Goal: Information Seeking & Learning: Learn about a topic

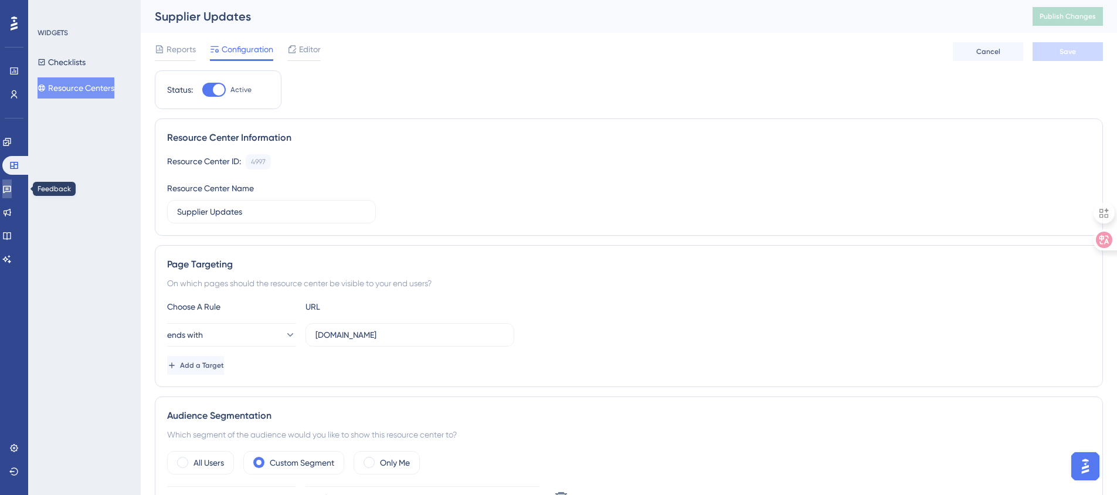
click at [11, 186] on icon at bounding box center [7, 190] width 8 height 8
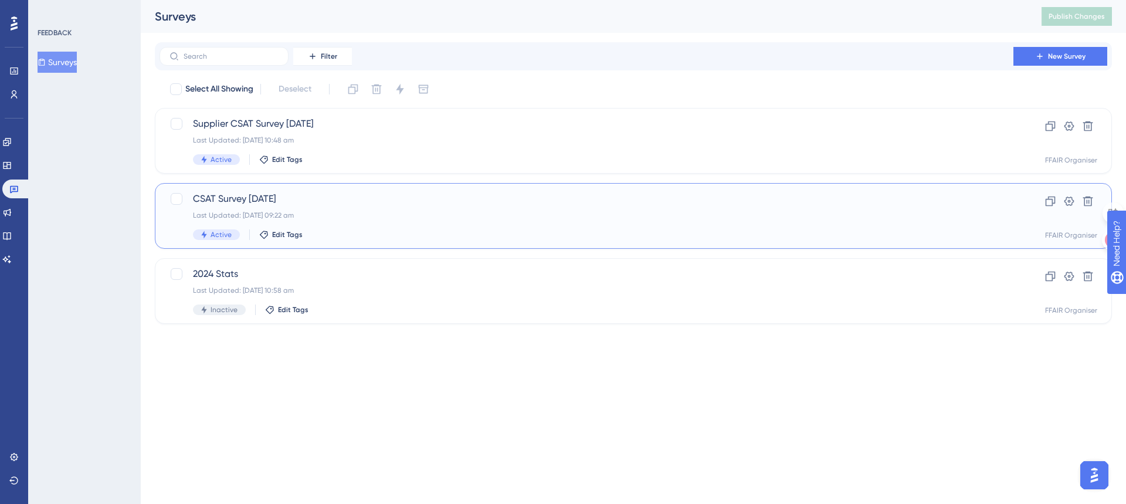
click at [457, 194] on span "CSAT Survey [DATE]" at bounding box center [586, 199] width 787 height 14
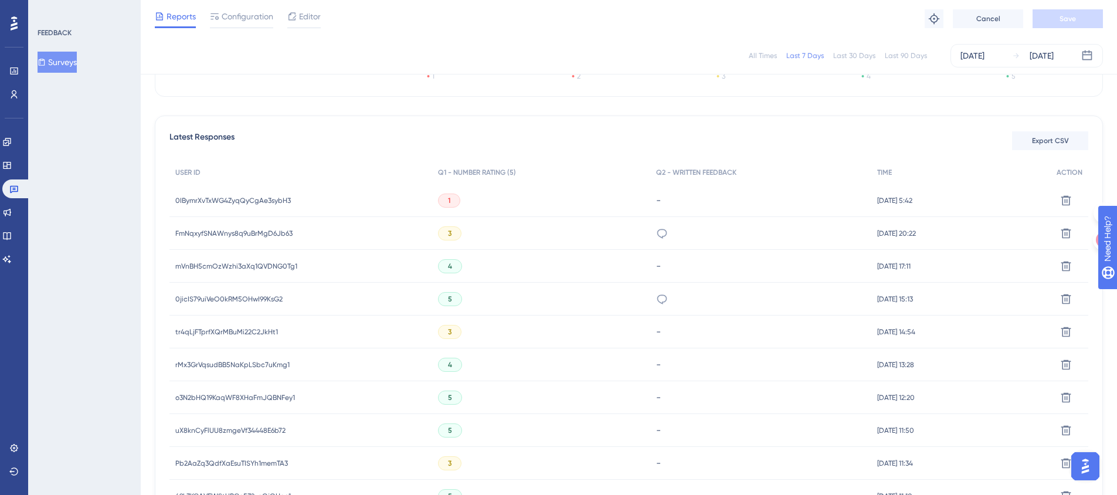
scroll to position [269, 0]
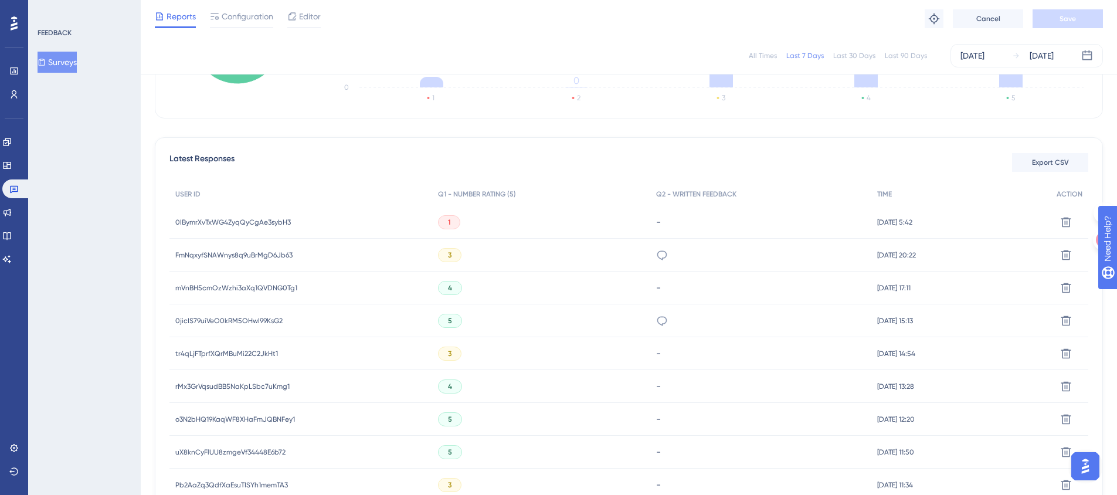
click at [214, 219] on span "0IBymrXvTxWG4ZyqQyCgAe3sybH3" at bounding box center [233, 222] width 116 height 9
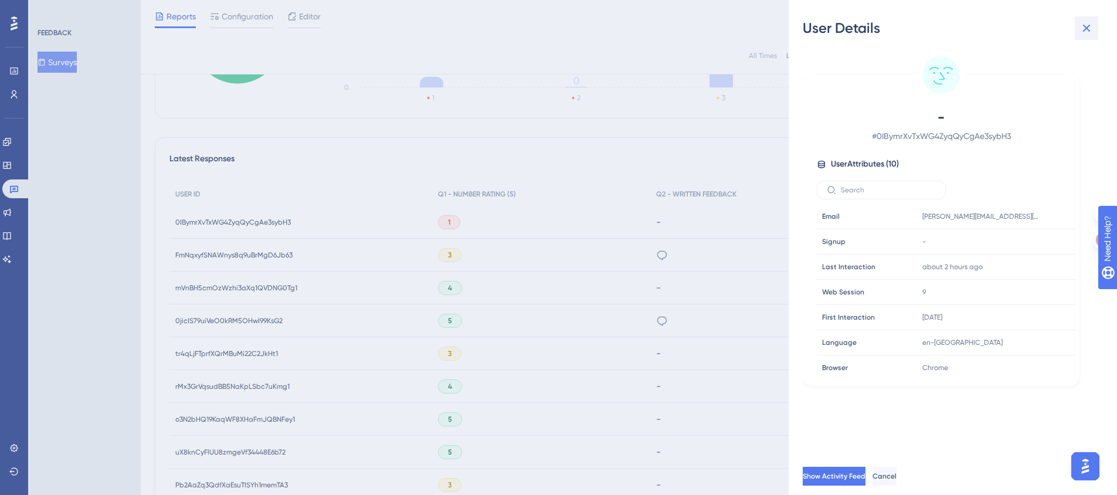
click at [1088, 26] on icon at bounding box center [1087, 29] width 8 height 8
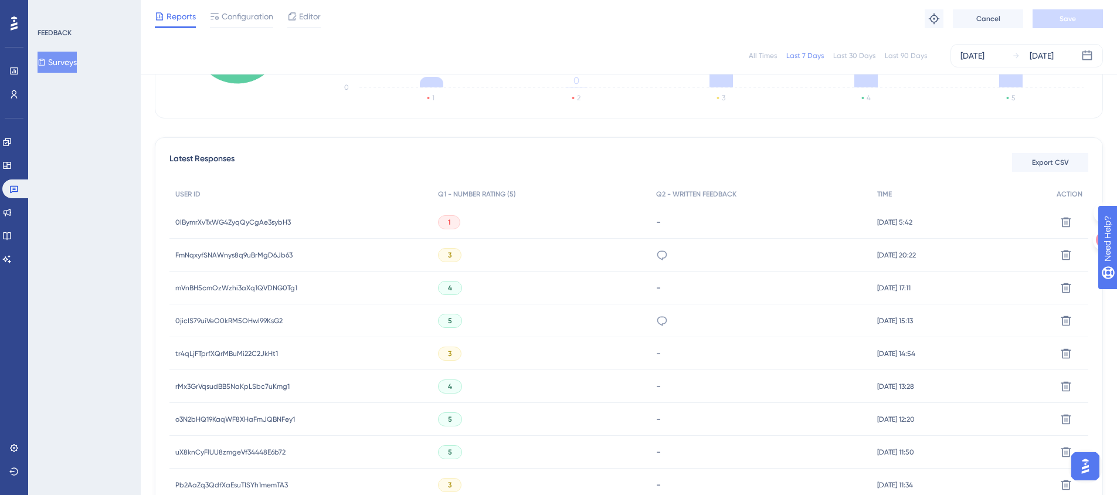
click at [355, 257] on div "FmNqxyfSNAWnys8q9uBrMgD6Jb63 FmNqxyfSNAWnys8q9uBrMgD6Jb63" at bounding box center [300, 255] width 263 height 33
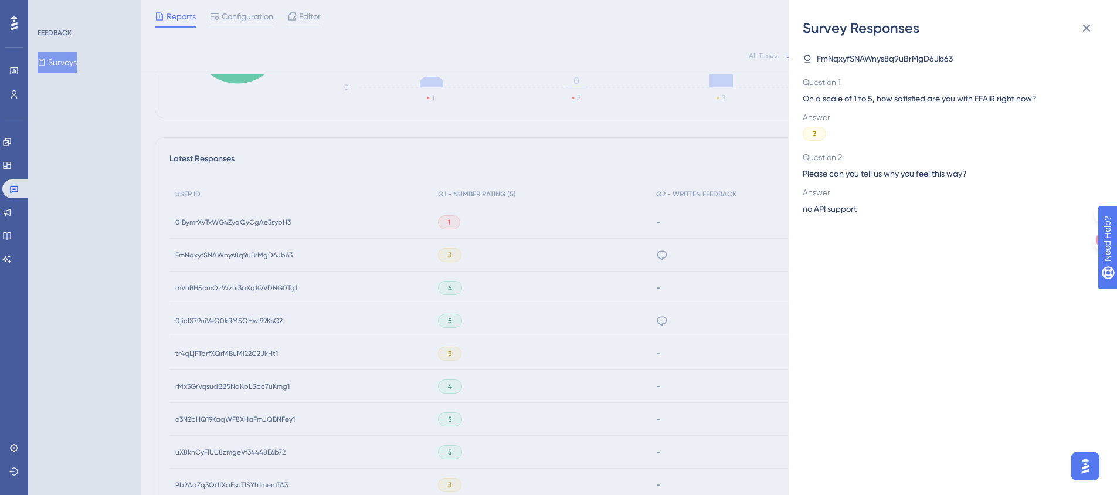
click at [220, 254] on div "Survey Responses FmNqxyfSNAWnys8q9uBrMgD6Jb63 Question 1 On a scale of 1 to 5, …" at bounding box center [558, 247] width 1117 height 495
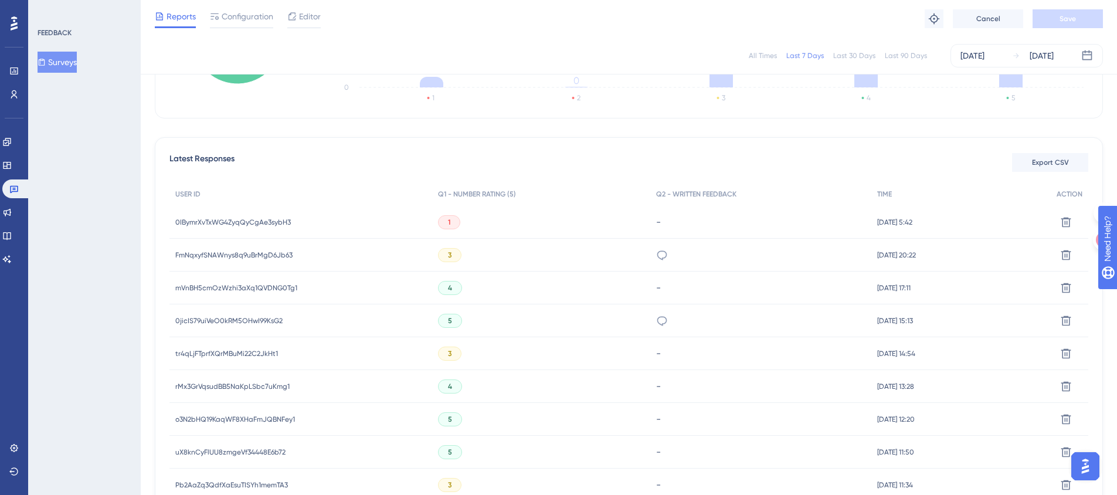
click at [220, 254] on span "FmNqxyfSNAWnys8q9uBrMgD6Jb63" at bounding box center [233, 254] width 117 height 9
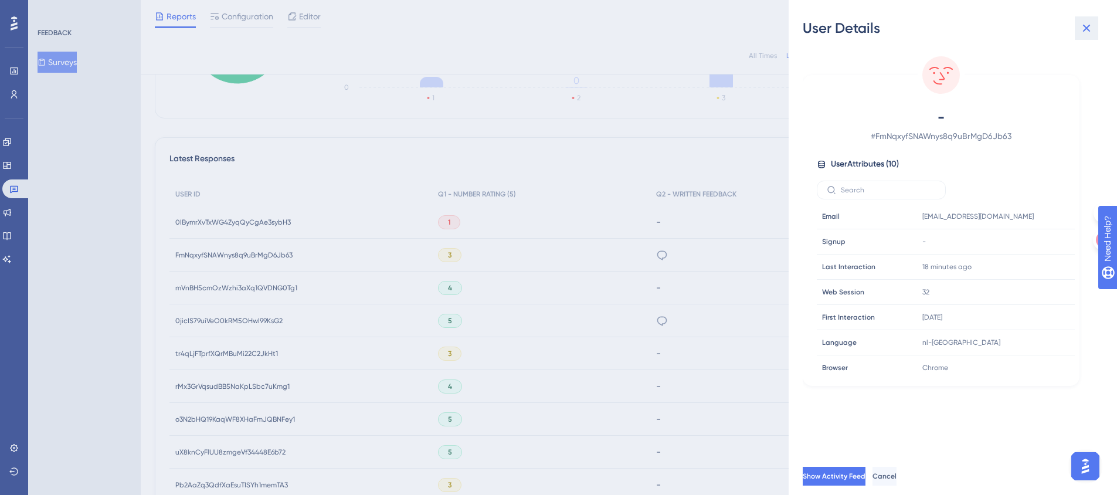
click at [1089, 27] on icon at bounding box center [1087, 28] width 14 height 14
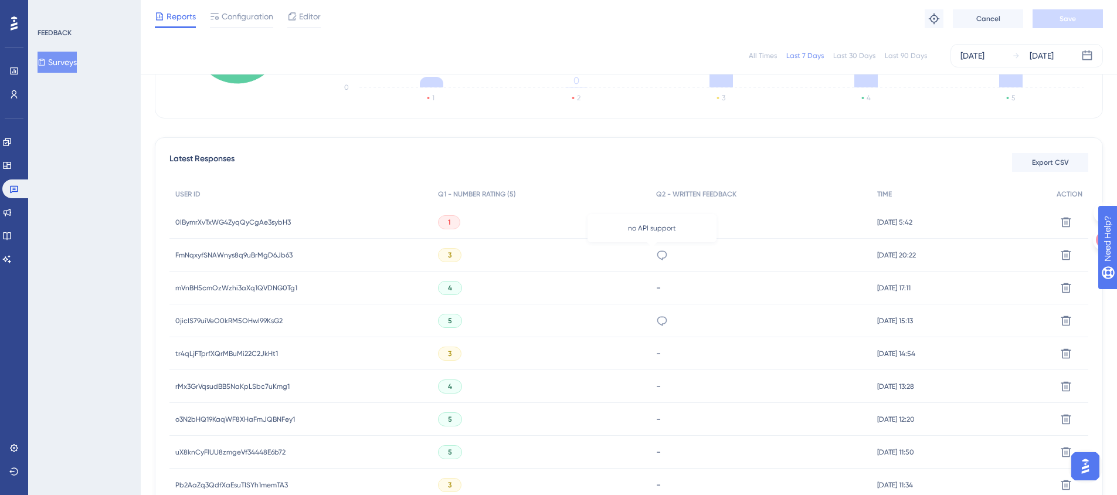
click at [656, 256] on icon at bounding box center [662, 255] width 12 height 12
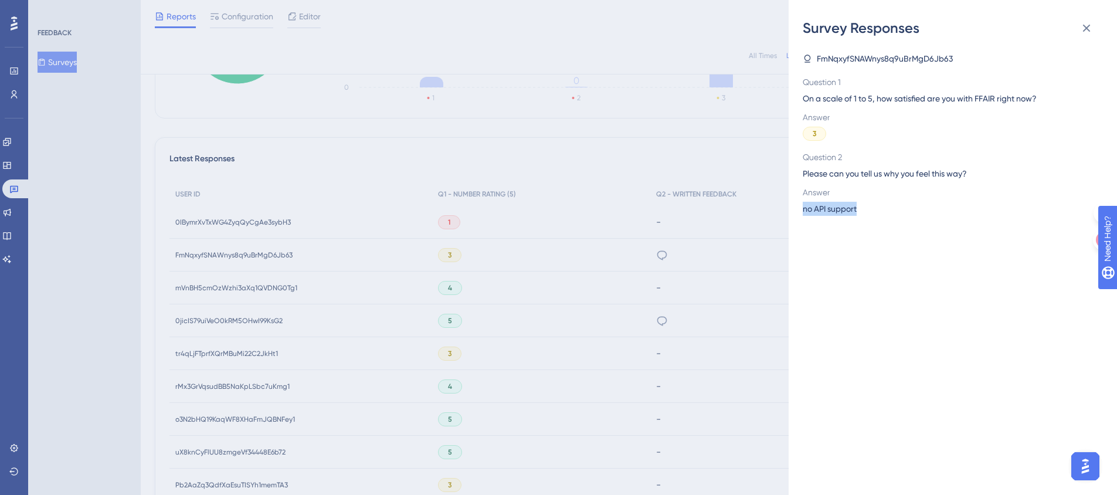
drag, startPoint x: 863, startPoint y: 209, endPoint x: 798, endPoint y: 209, distance: 65.1
click at [798, 209] on div "Survey Responses FmNqxyfSNAWnys8q9uBrMgD6Jb63 Question 1 On a scale of 1 to 5, …" at bounding box center [953, 247] width 328 height 495
click at [667, 150] on div "Survey Responses FmNqxyfSNAWnys8q9uBrMgD6Jb63 Question 1 On a scale of 1 to 5, …" at bounding box center [558, 247] width 1117 height 495
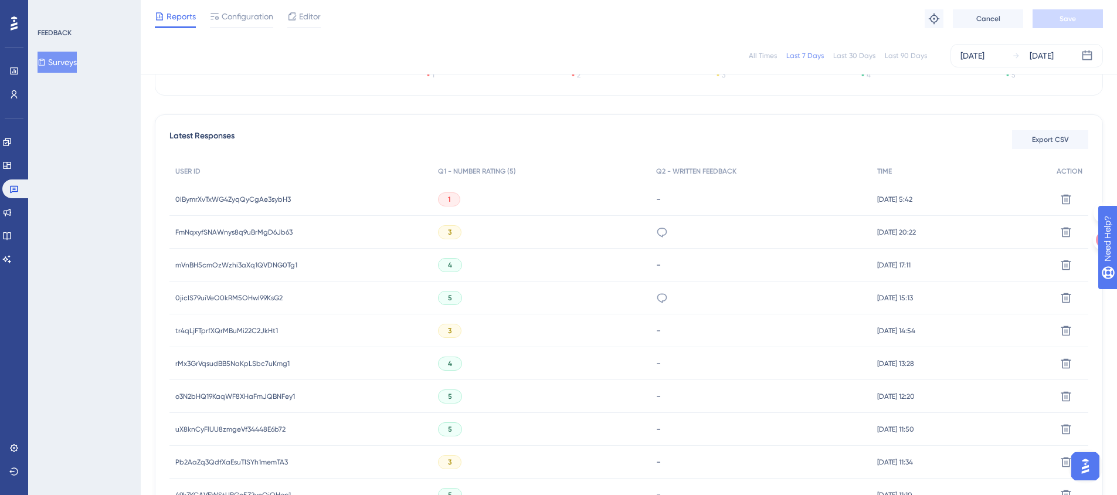
scroll to position [327, 0]
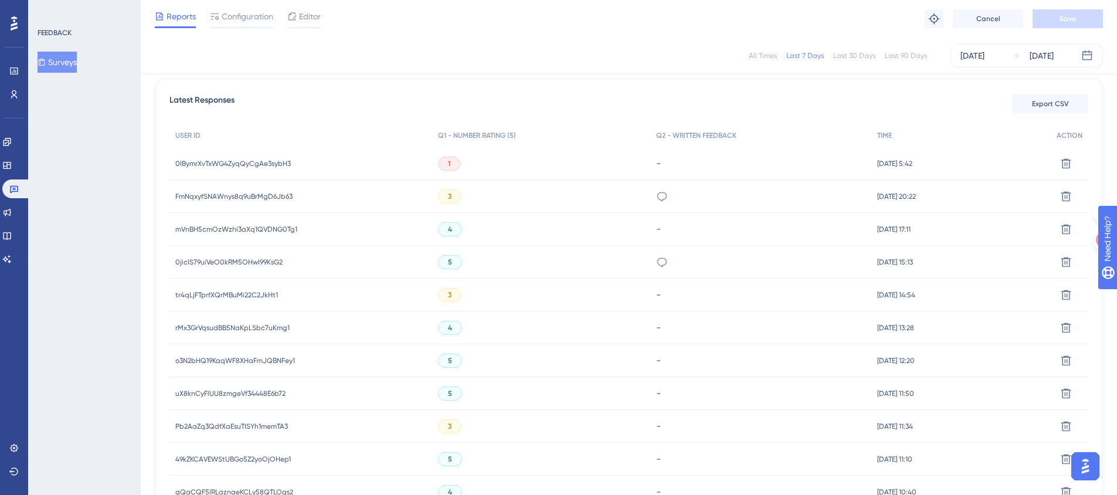
click at [275, 262] on span "0jicIS79uiVeO0kRM5OHwI99KsG2" at bounding box center [228, 261] width 107 height 9
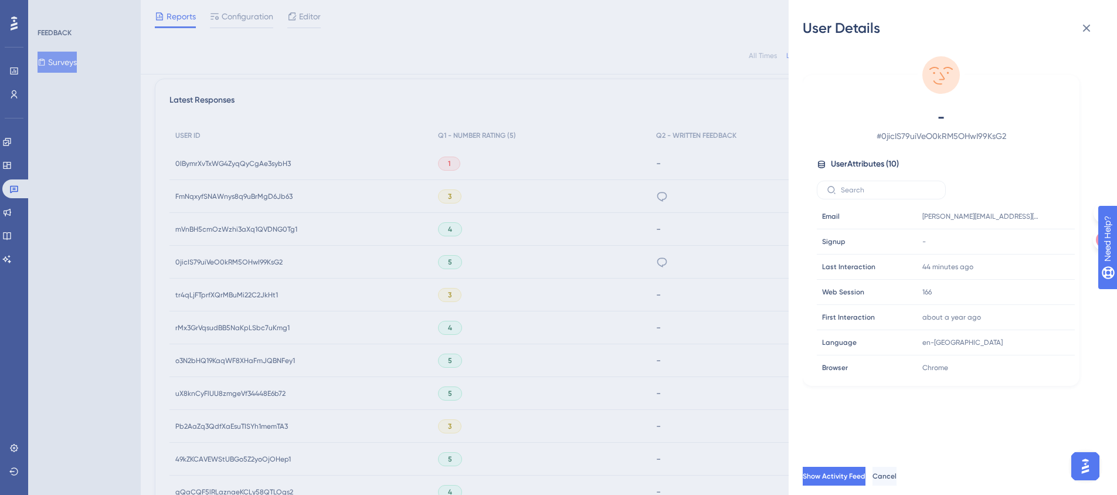
click at [318, 60] on div "User Details - # 0jicIS79uiVeO0kRM5OHwI99KsG2 User Attributes ( 10 ) Email Emai…" at bounding box center [558, 247] width 1117 height 495
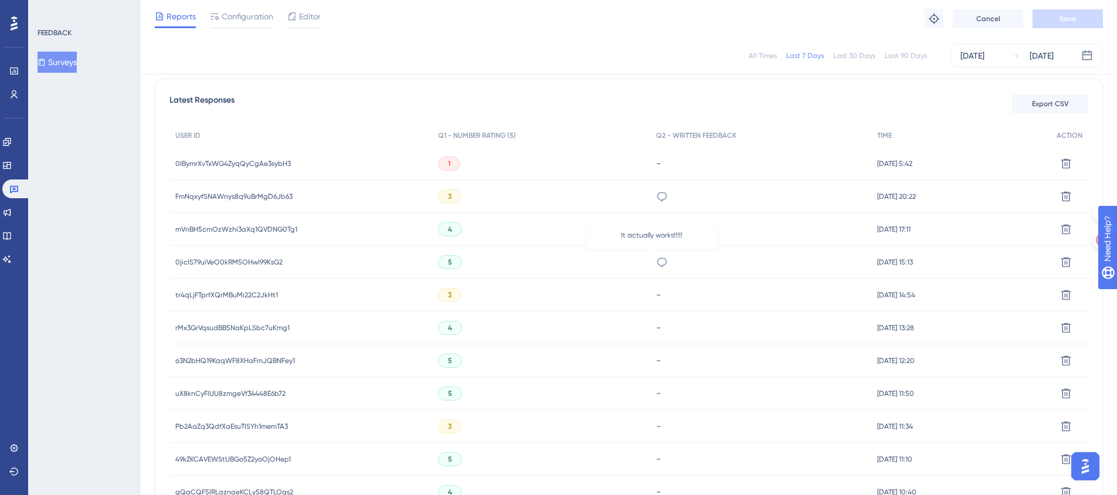
drag, startPoint x: 647, startPoint y: 259, endPoint x: 666, endPoint y: 240, distance: 26.5
click at [656, 259] on icon at bounding box center [662, 262] width 12 height 12
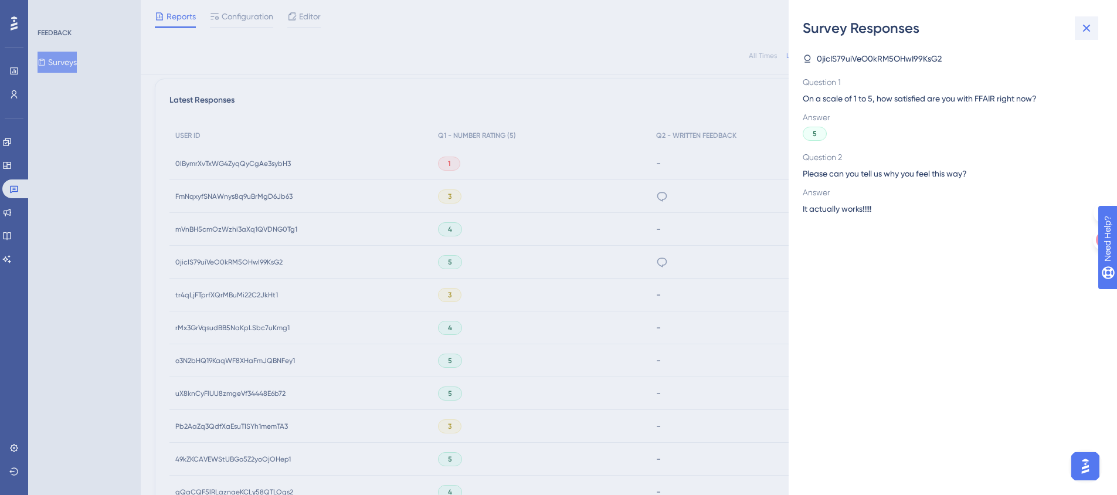
click at [1091, 23] on icon at bounding box center [1087, 28] width 14 height 14
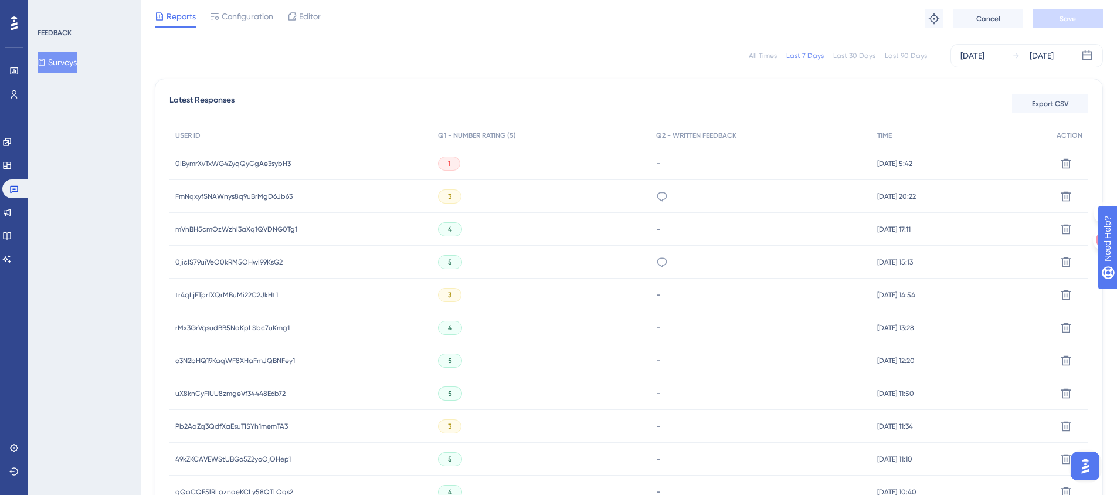
scroll to position [93, 0]
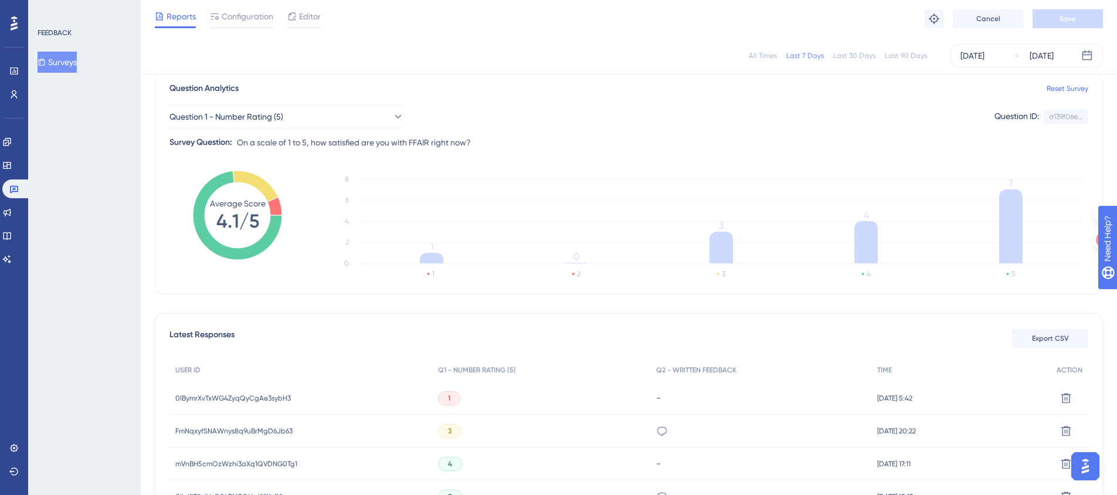
click at [56, 63] on button "Surveys" at bounding box center [57, 62] width 39 height 21
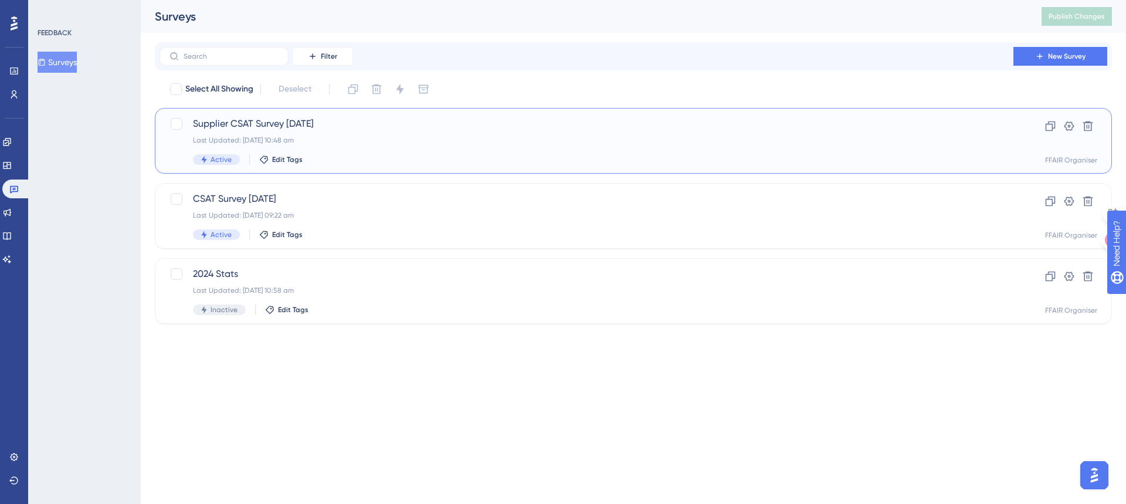
click at [454, 141] on div "Last Updated: [DATE] 10:48 am" at bounding box center [586, 139] width 787 height 9
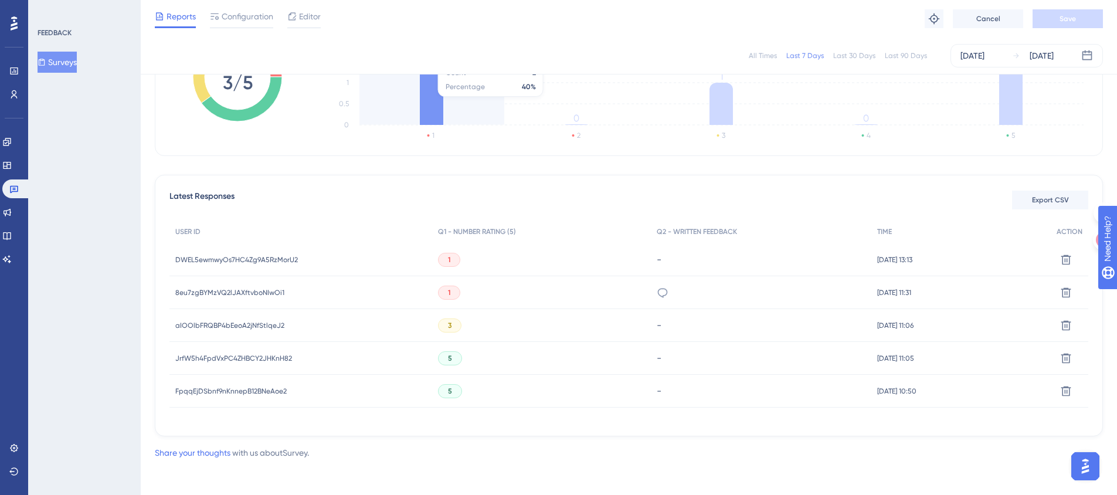
scroll to position [233, 0]
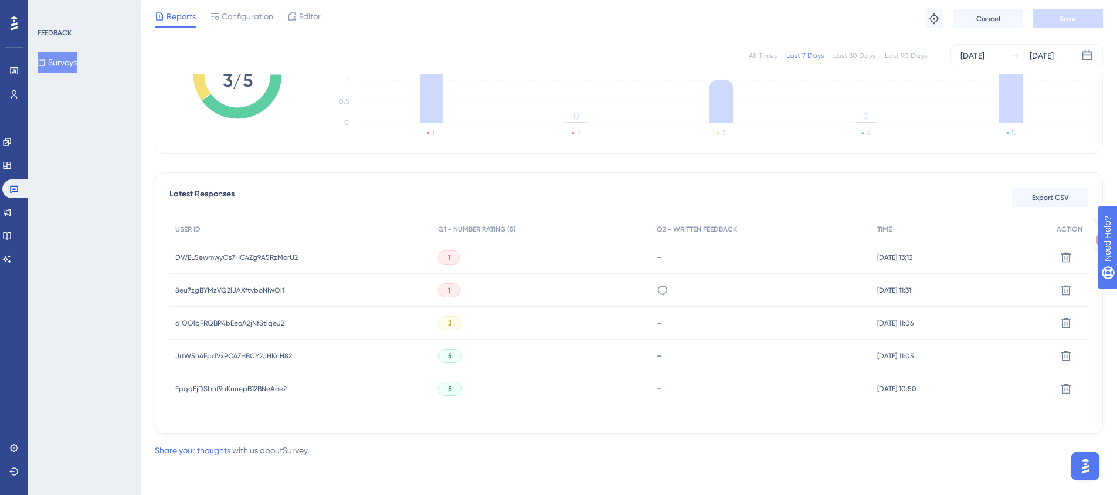
click at [294, 255] on span "DWEL5ewmwyOs7HC4Zg9A5RzMorU2" at bounding box center [236, 257] width 123 height 9
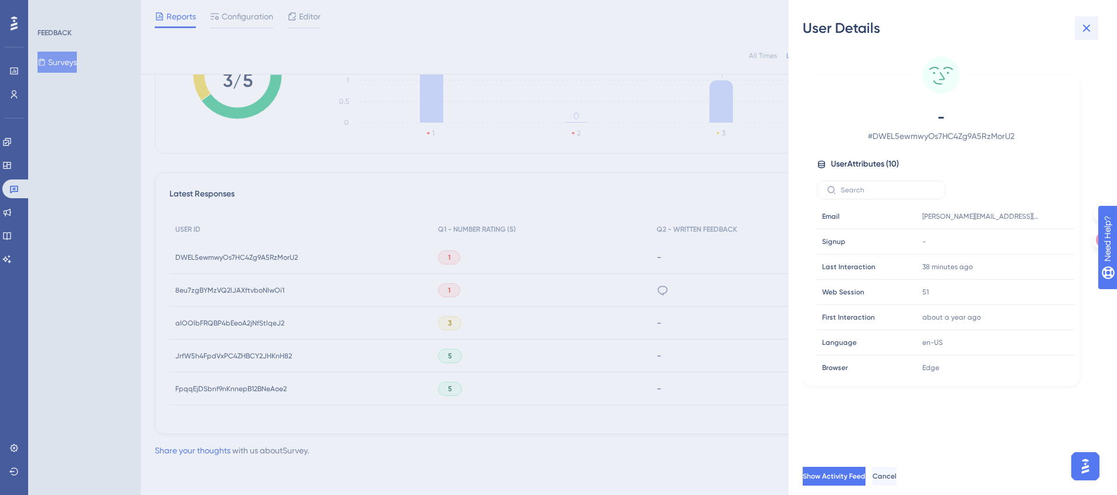
click at [1088, 27] on icon at bounding box center [1087, 29] width 8 height 8
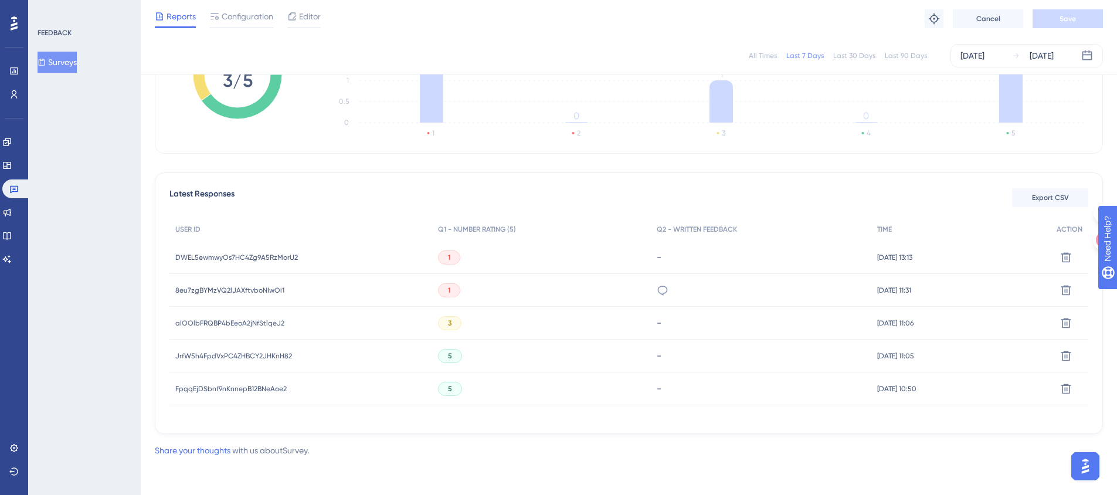
drag, startPoint x: 230, startPoint y: 287, endPoint x: 546, endPoint y: 286, distance: 315.5
click at [231, 288] on span "8eu7zgBYMzVQ2lJAXftvboNIwOi1" at bounding box center [229, 290] width 109 height 9
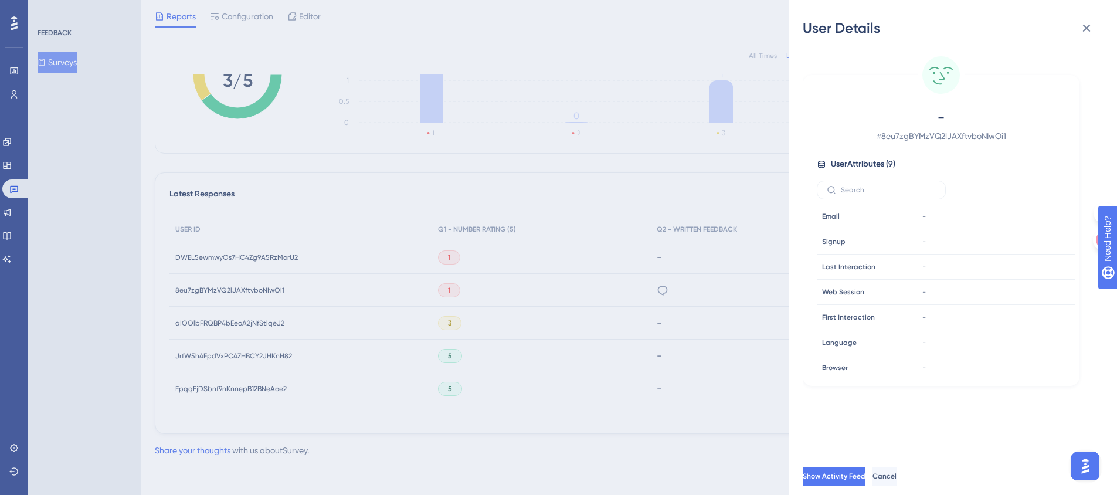
click at [654, 290] on div "User Details - # 8eu7zgBYMzVQ2lJAXftvboNIwOi1 User Attributes ( 9 ) Email Email…" at bounding box center [558, 247] width 1117 height 495
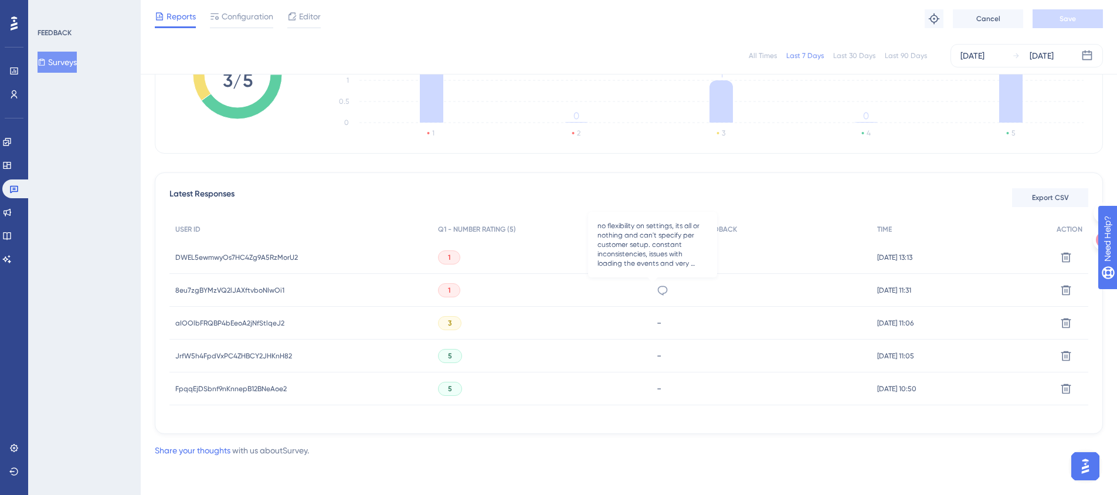
click at [657, 285] on icon at bounding box center [663, 290] width 12 height 12
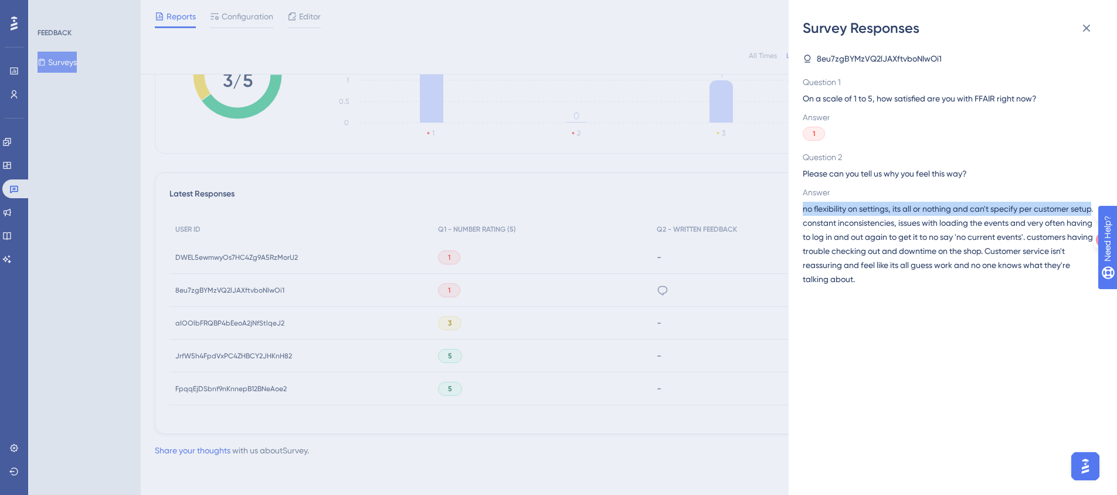
drag, startPoint x: 822, startPoint y: 222, endPoint x: 796, endPoint y: 213, distance: 27.1
click at [796, 213] on div "Survey Responses 8eu7zgBYMzVQ2lJAXftvboNIwOi1 Question 1 On a scale of 1 to 5, …" at bounding box center [953, 247] width 328 height 495
click at [862, 213] on span "no flexibility on settings, its all or nothing and can't specify per customer s…" at bounding box center [948, 244] width 291 height 84
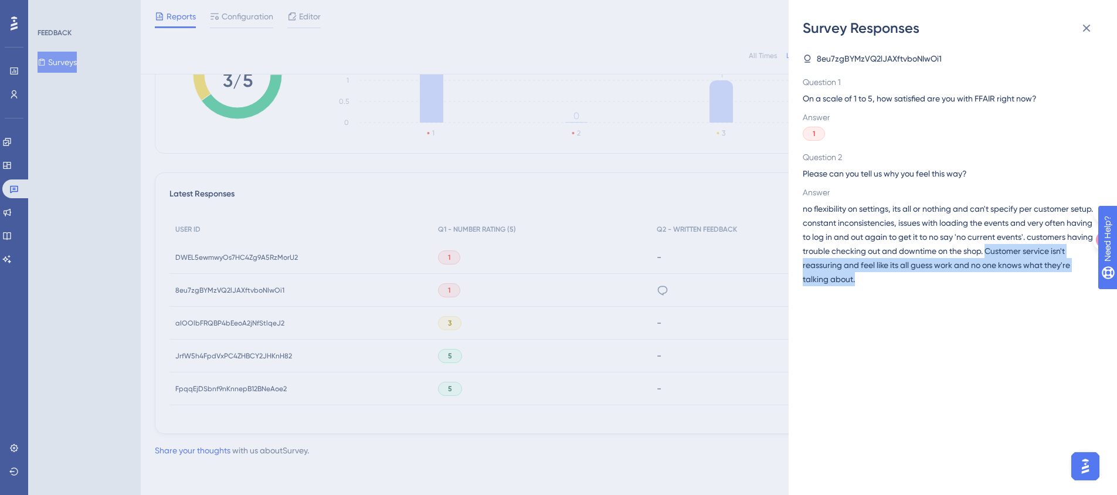
drag, startPoint x: 931, startPoint y: 283, endPoint x: 800, endPoint y: 267, distance: 131.8
click at [800, 267] on div "Survey Responses 8eu7zgBYMzVQ2lJAXftvboNIwOi1 Question 1 On a scale of 1 to 5, …" at bounding box center [953, 247] width 328 height 495
click at [954, 223] on span "no flexibility on settings, its all or nothing and can't specify per customer s…" at bounding box center [948, 244] width 291 height 84
click at [1090, 23] on icon at bounding box center [1087, 28] width 14 height 14
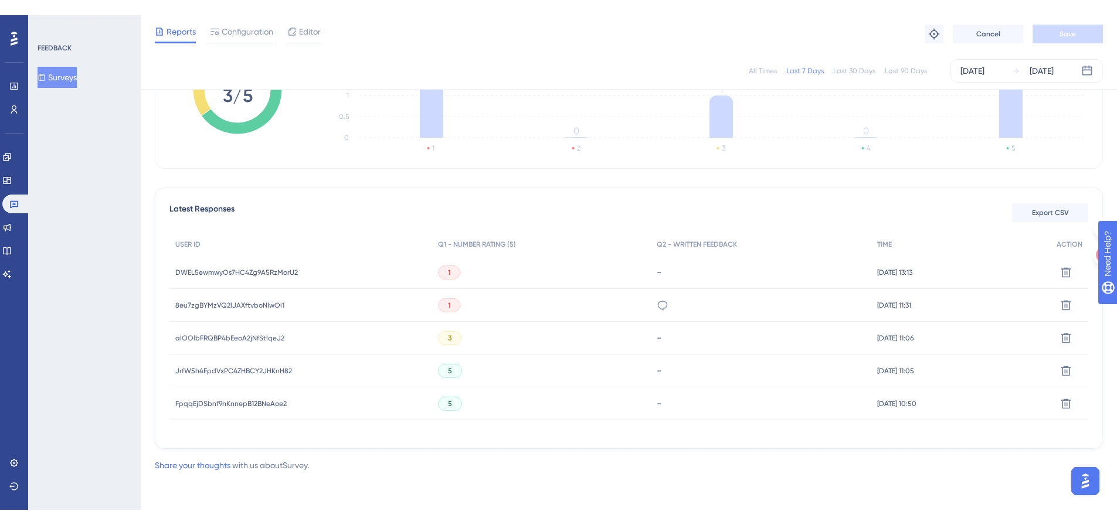
scroll to position [203, 0]
